Goal: Information Seeking & Learning: Learn about a topic

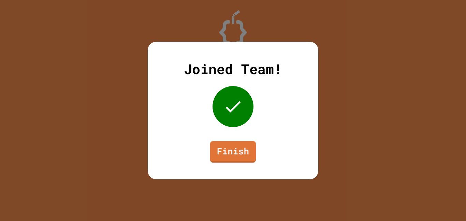
click at [224, 166] on div "Joined Team! Finish" at bounding box center [233, 110] width 170 height 137
click at [229, 158] on link "Finish" at bounding box center [232, 150] width 47 height 22
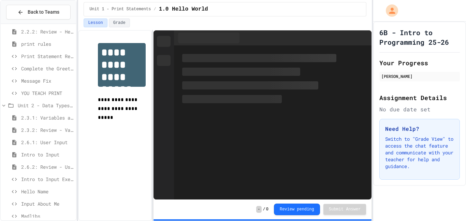
scroll to position [109, 0]
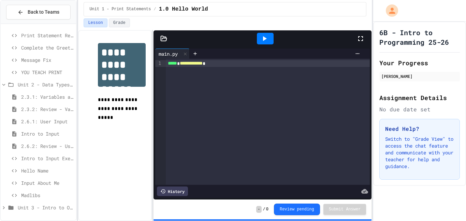
click at [35, 196] on span "Madlibs" at bounding box center [47, 194] width 52 height 7
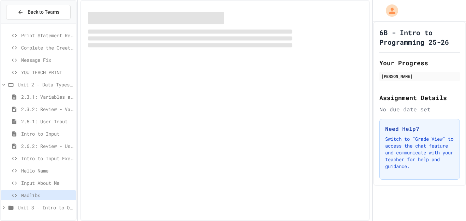
scroll to position [104, 0]
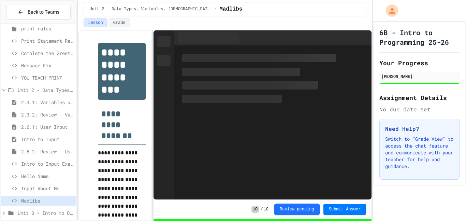
click at [32, 219] on div "2.2.2: Review - Hello, World! print rules Print Statement Repair Complete the G…" at bounding box center [38, 122] width 75 height 196
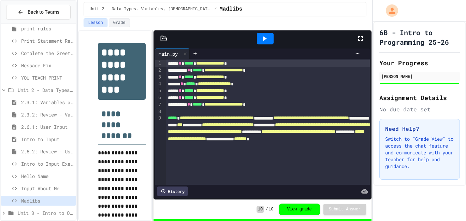
click at [32, 214] on span "Unit 3 - Intro to Objects" at bounding box center [46, 212] width 56 height 7
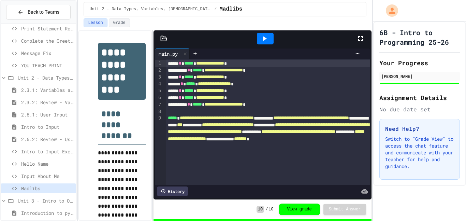
scroll to position [122, 0]
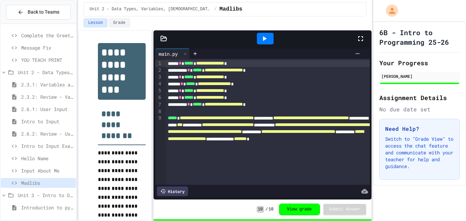
click at [49, 207] on span "Introduction to pydraw" at bounding box center [47, 207] width 52 height 7
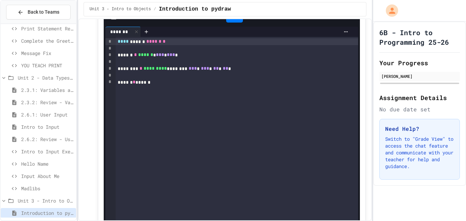
scroll to position [511, 0]
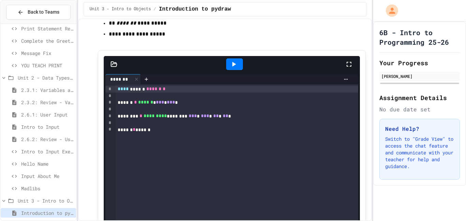
click at [133, 123] on div at bounding box center [237, 122] width 242 height 7
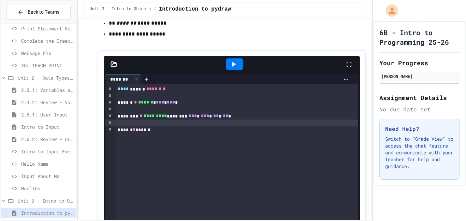
click at [237, 65] on icon at bounding box center [233, 64] width 8 height 8
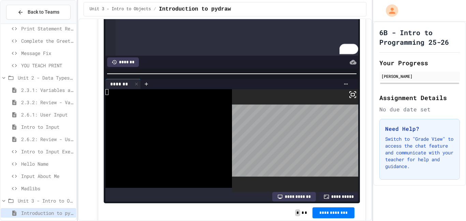
scroll to position [639, 0]
click at [257, 134] on body "**********" at bounding box center [233, 110] width 466 height 221
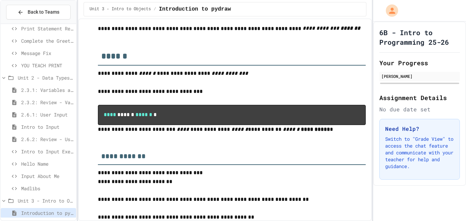
scroll to position [0, 0]
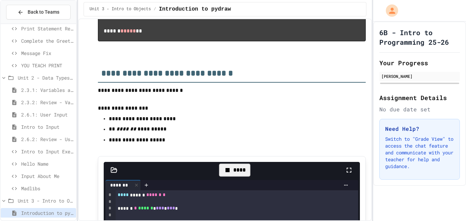
click at [213, 144] on p at bounding box center [232, 148] width 268 height 9
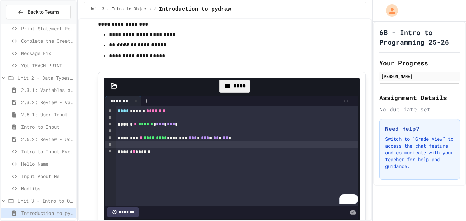
scroll to position [670, 0]
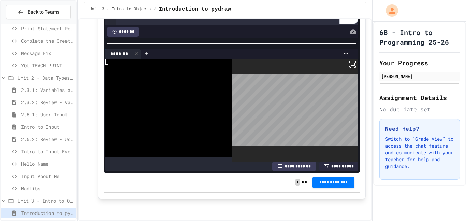
click at [244, 89] on body "**********" at bounding box center [233, 110] width 466 height 221
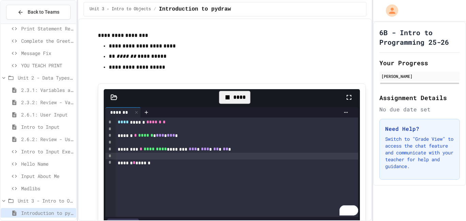
scroll to position [477, 0]
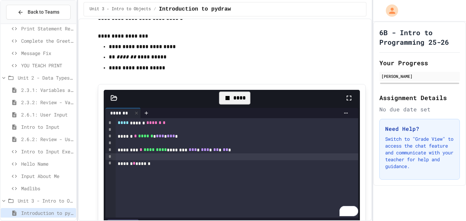
click at [202, 80] on p at bounding box center [232, 76] width 268 height 9
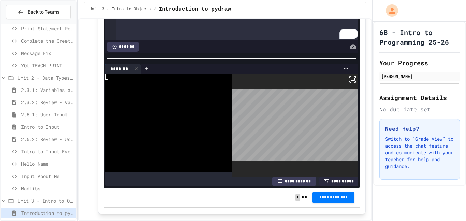
scroll to position [657, 0]
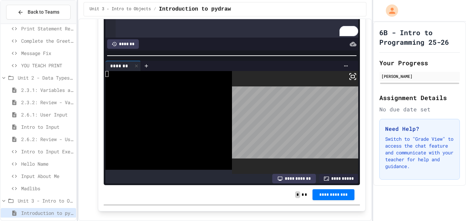
click at [223, 88] on div at bounding box center [165, 85] width 120 height 6
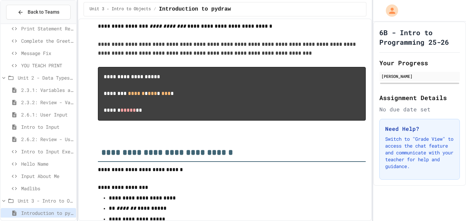
scroll to position [319, 0]
